Goal: Transaction & Acquisition: Purchase product/service

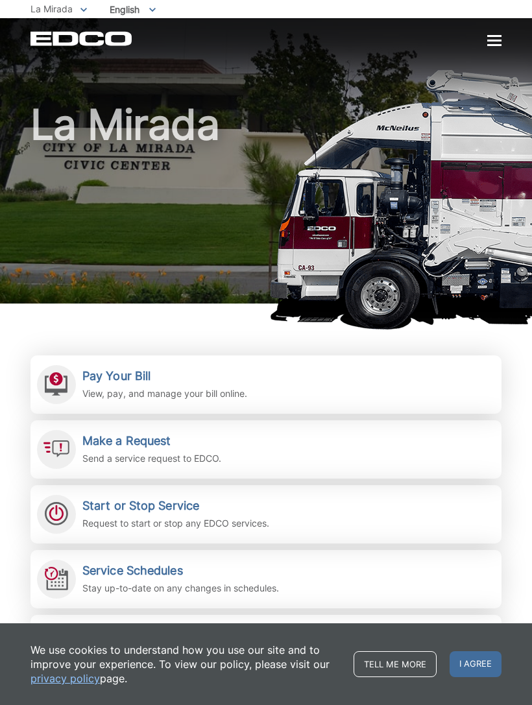
click at [176, 384] on div "Pay Your Bill View, pay, and manage your bill online." at bounding box center [164, 385] width 165 height 32
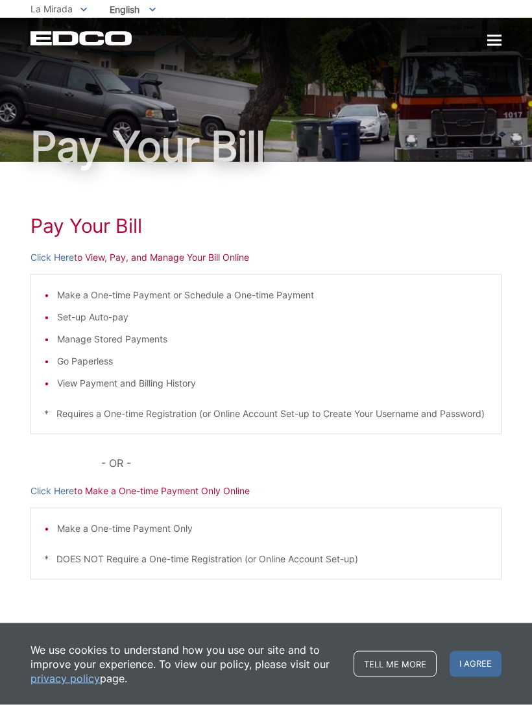
scroll to position [14, 0]
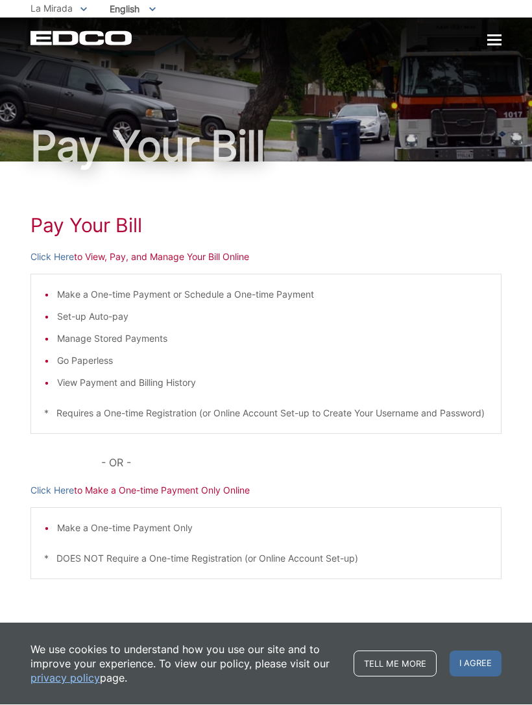
click at [188, 491] on p "Click Here to Make a One-time Payment Only Online" at bounding box center [265, 491] width 471 height 14
click at [179, 493] on p "Click Here to Make a One-time Payment Only Online" at bounding box center [265, 491] width 471 height 14
click at [147, 530] on li "Make a One-time Payment Only" at bounding box center [272, 528] width 431 height 14
click at [185, 491] on p "Click Here to Make a One-time Payment Only Online" at bounding box center [265, 491] width 471 height 14
click at [86, 525] on li "Make a One-time Payment Only" at bounding box center [272, 528] width 431 height 14
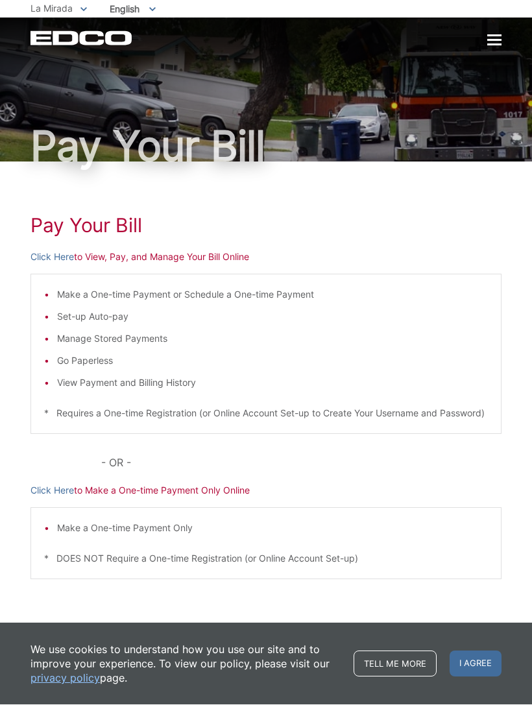
click at [455, 655] on span "I agree" at bounding box center [475, 664] width 52 height 26
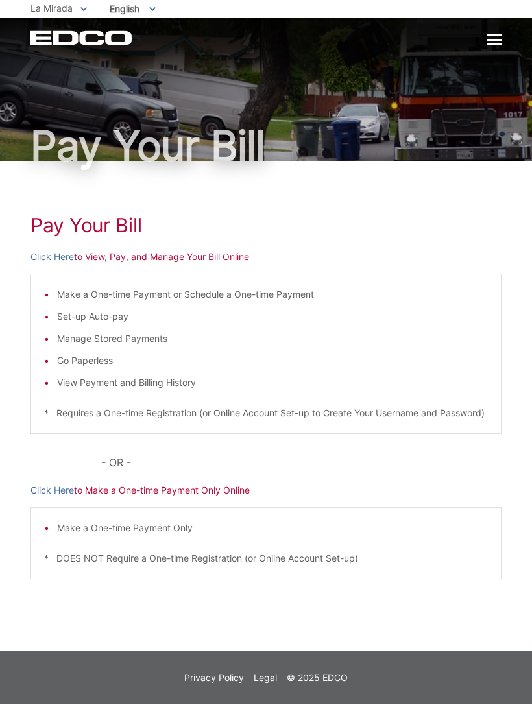
click at [203, 493] on p "Click Here to Make a One-time Payment Only Online" at bounding box center [265, 491] width 471 height 14
click at [121, 490] on p "Click Here to Make a One-time Payment Only Online" at bounding box center [265, 491] width 471 height 14
click at [162, 495] on p "Click Here to Make a One-time Payment Only Online" at bounding box center [265, 491] width 471 height 14
click at [198, 480] on div "Pay Your Bill Click Here to View, Pay, and Manage Your Bill Online Make a One-t…" at bounding box center [265, 406] width 471 height 489
click at [189, 489] on p "Click Here to Make a One-time Payment Only Online" at bounding box center [265, 491] width 471 height 14
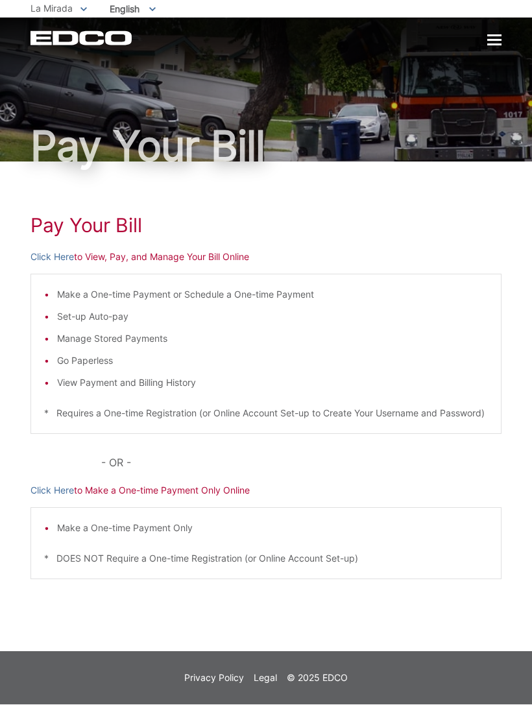
click at [191, 486] on p "Click Here to Make a One-time Payment Only Online" at bounding box center [265, 491] width 471 height 14
click at [209, 492] on p "Click Here to Make a One-time Payment Only Online" at bounding box center [265, 491] width 471 height 14
click at [206, 494] on p "Click Here to Make a One-time Payment Only Online" at bounding box center [265, 491] width 471 height 14
click at [208, 477] on div "Pay Your Bill Click Here to View, Pay, and Manage Your Bill Online Make a One-t…" at bounding box center [265, 406] width 471 height 489
click at [211, 470] on p "- OR -" at bounding box center [301, 463] width 400 height 18
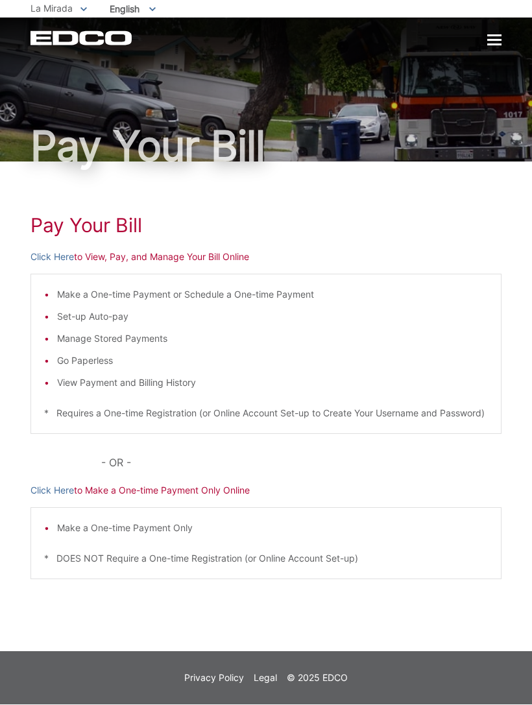
click at [163, 252] on div "Pay Your Bill Click Here to View, Pay, and Manage Your Bill Online Make a One-t…" at bounding box center [265, 406] width 471 height 489
click at [195, 250] on p "Click Here to View, Pay, and Manage Your Bill Online" at bounding box center [265, 257] width 471 height 14
click at [154, 528] on li "Make a One-time Payment Only" at bounding box center [272, 528] width 431 height 14
click at [180, 497] on p "Click Here to Make a One-time Payment Only Online" at bounding box center [265, 491] width 471 height 14
click at [102, 494] on p "Click Here to Make a One-time Payment Only Online" at bounding box center [265, 491] width 471 height 14
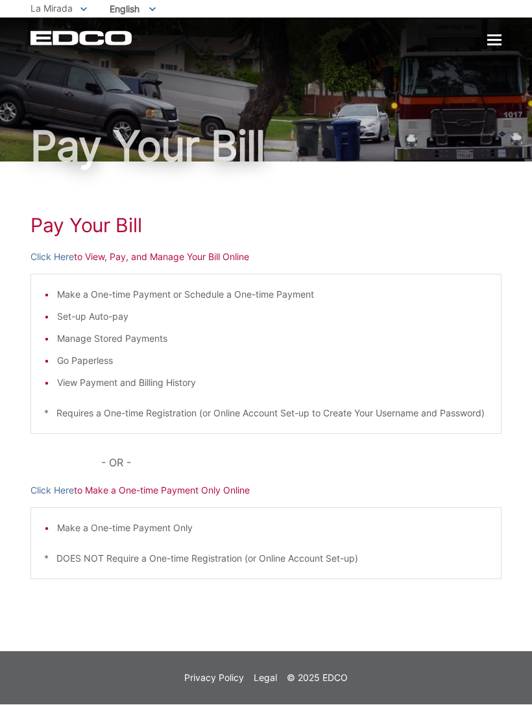
click at [152, 491] on p "Click Here to Make a One-time Payment Only Online" at bounding box center [265, 491] width 471 height 14
click at [147, 491] on p "Click Here to Make a One-time Payment Only Online" at bounding box center [265, 491] width 471 height 14
click at [144, 492] on p "Click Here to Make a One-time Payment Only Online" at bounding box center [265, 491] width 471 height 14
click at [149, 496] on p "Click Here to Make a One-time Payment Only Online" at bounding box center [265, 491] width 471 height 14
click at [206, 250] on p "Click Here to View, Pay, and Manage Your Bill Online" at bounding box center [265, 257] width 471 height 14
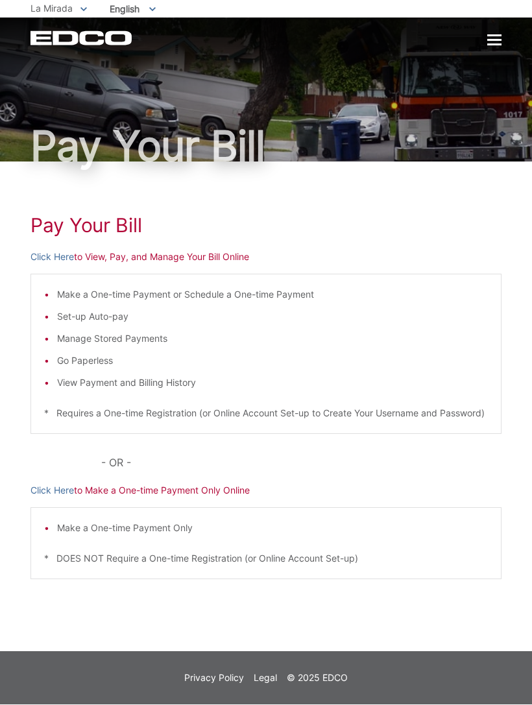
click at [208, 251] on div "Pay Your Bill Click Here to View, Pay, and Manage Your Bill Online Make a One-t…" at bounding box center [265, 406] width 471 height 489
click at [212, 254] on div "Pay Your Bill Click Here to View, Pay, and Manage Your Bill Online Make a One-t…" at bounding box center [265, 406] width 471 height 489
click at [191, 491] on p "Click Here to Make a One-time Payment Only Online" at bounding box center [265, 491] width 471 height 14
click at [191, 495] on p "Click Here to Make a One-time Payment Only Online" at bounding box center [265, 491] width 471 height 14
click at [191, 486] on p "Click Here to Make a One-time Payment Only Online" at bounding box center [265, 491] width 471 height 14
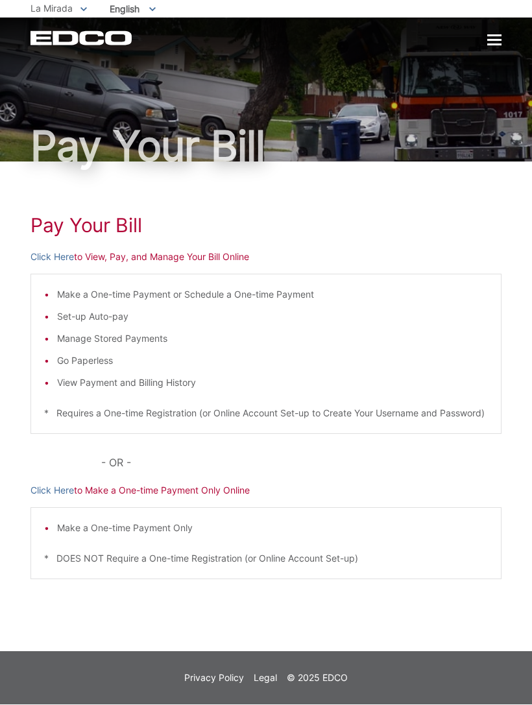
click at [481, 31] on div "EDCO Logo Home Residential Services Curbside Pickup Recycling Organic Recycling…" at bounding box center [265, 38] width 471 height 15
click at [500, 41] on div at bounding box center [494, 41] width 14 height 2
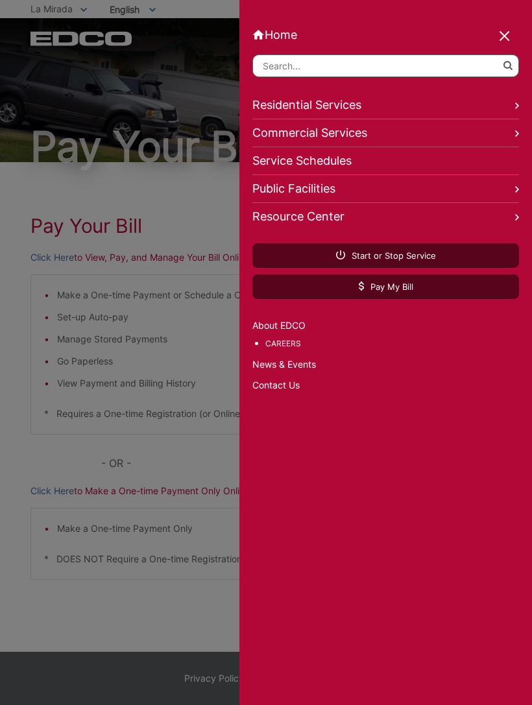
click at [362, 104] on link "Residential Services" at bounding box center [385, 105] width 266 height 28
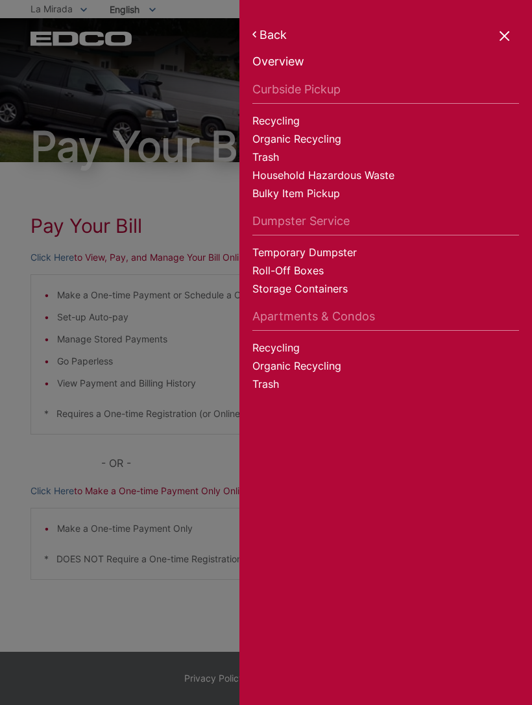
click at [514, 29] on link "Back" at bounding box center [385, 35] width 266 height 14
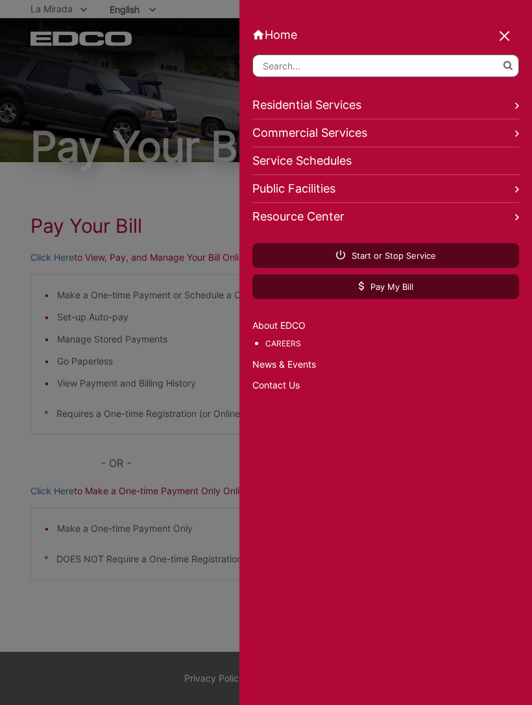
click at [397, 299] on link "Pay My Bill" at bounding box center [385, 286] width 266 height 25
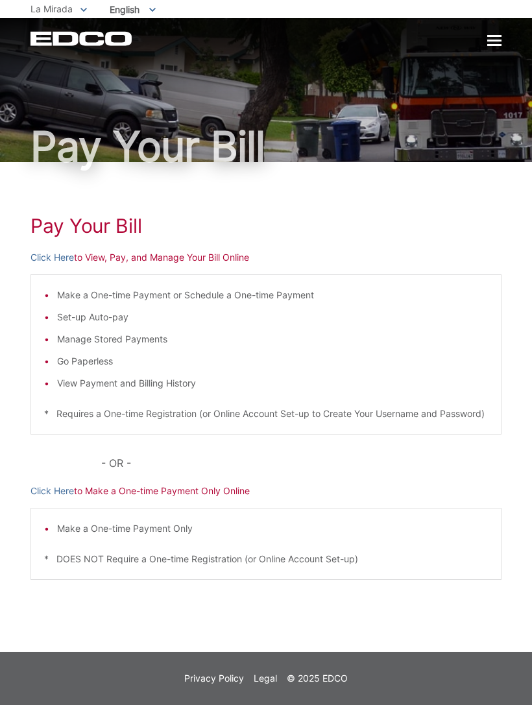
scroll to position [14, 0]
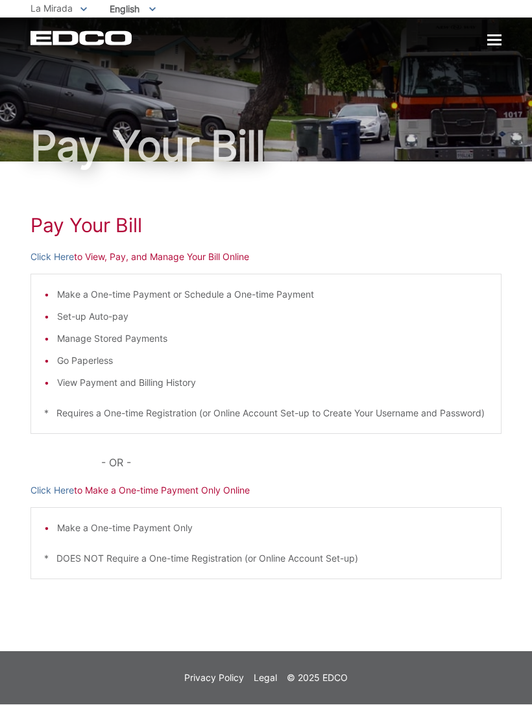
click at [187, 491] on p "Click Here to Make a One-time Payment Only Online" at bounding box center [265, 491] width 471 height 14
click at [182, 490] on p "Click Here to Make a One-time Payment Only Online" at bounding box center [265, 491] width 471 height 14
click at [163, 490] on p "Click Here to Make a One-time Payment Only Online" at bounding box center [265, 491] width 471 height 14
click at [165, 489] on p "Click Here to Make a One-time Payment Only Online" at bounding box center [265, 491] width 471 height 14
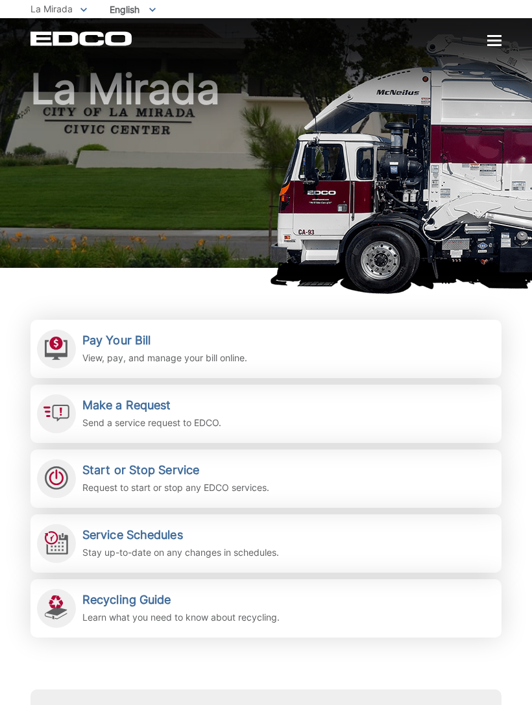
scroll to position [35, 0]
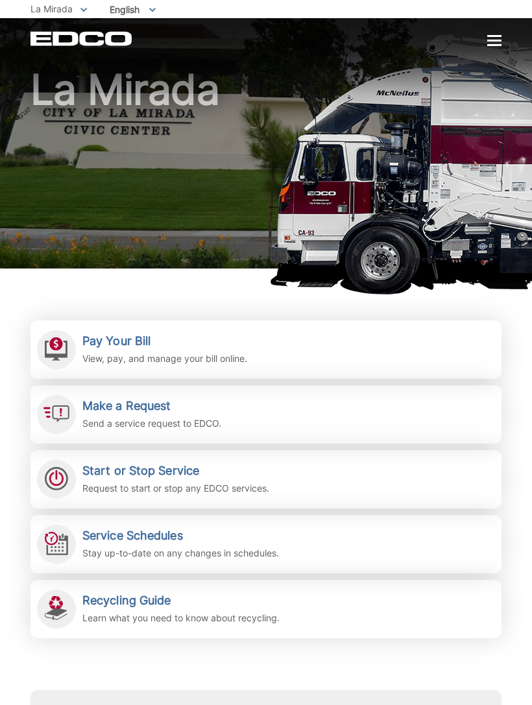
click at [147, 352] on p "View, pay, and manage your bill online." at bounding box center [164, 358] width 165 height 14
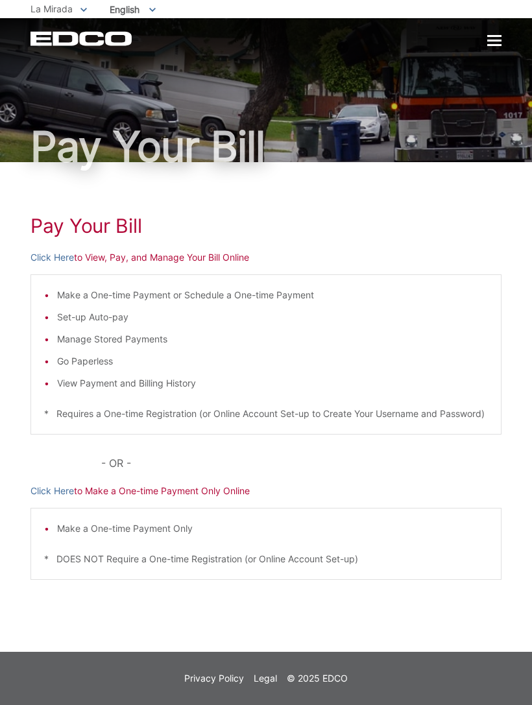
scroll to position [14, 0]
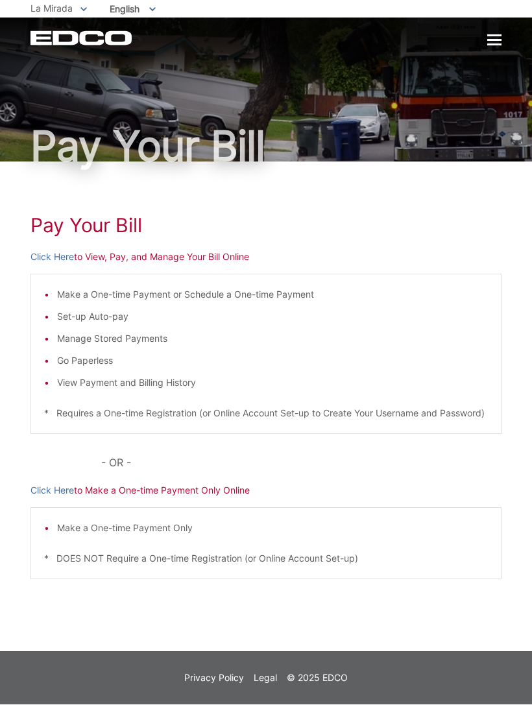
click at [176, 497] on p "Click Here to Make a One-time Payment Only Online" at bounding box center [265, 491] width 471 height 14
click at [137, 532] on li "Make a One-time Payment Only" at bounding box center [272, 528] width 431 height 14
click at [357, 487] on p "Click Here to Make a One-time Payment Only Online" at bounding box center [265, 491] width 471 height 14
click at [172, 489] on p "Click Here to Make a One-time Payment Only Online" at bounding box center [265, 491] width 471 height 14
click at [182, 497] on p "Click Here to Make a One-time Payment Only Online" at bounding box center [265, 491] width 471 height 14
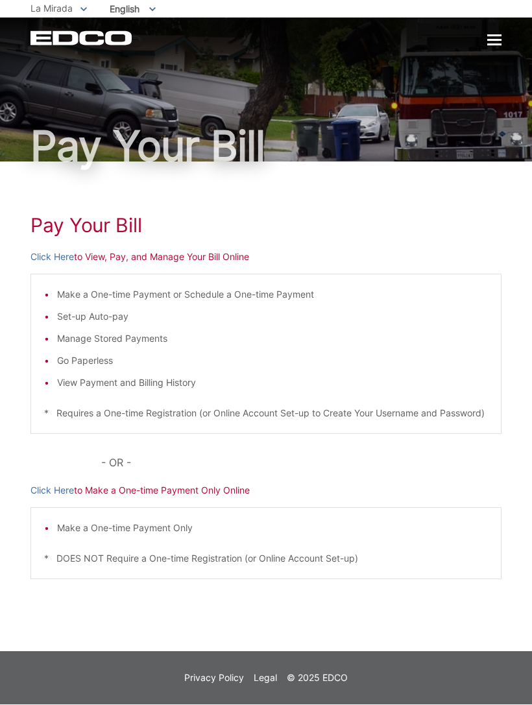
click at [55, 492] on link "Click Here" at bounding box center [51, 491] width 43 height 14
